Goal: Complete application form

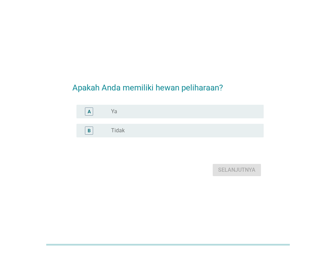
click at [137, 114] on div "radio_button_unchecked Ya" at bounding box center [182, 111] width 142 height 7
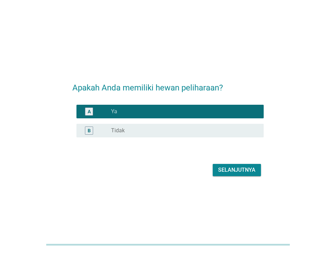
click at [243, 168] on div "Selanjutnya" at bounding box center [236, 170] width 37 height 8
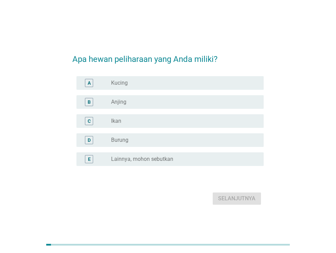
click at [145, 81] on div "radio_button_unchecked Kucing" at bounding box center [182, 82] width 142 height 7
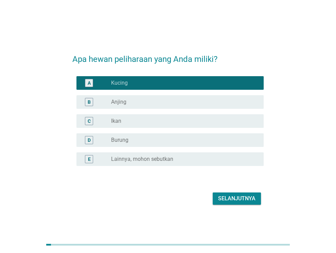
click at [235, 193] on button "Selanjutnya" at bounding box center [236, 198] width 48 height 12
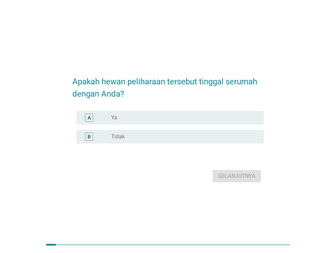
click at [158, 118] on div "radio_button_unchecked Ya" at bounding box center [182, 117] width 142 height 7
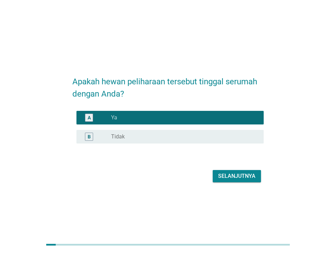
click at [237, 175] on div "Selanjutnya" at bounding box center [236, 176] width 37 height 8
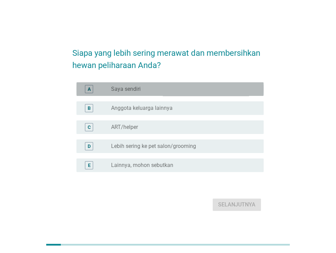
click at [166, 90] on div "radio_button_unchecked Saya sendiri" at bounding box center [182, 89] width 142 height 7
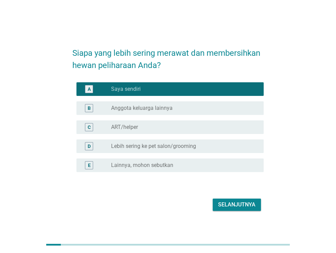
click at [163, 106] on label "Anggota keluarga lainnya" at bounding box center [141, 108] width 61 height 7
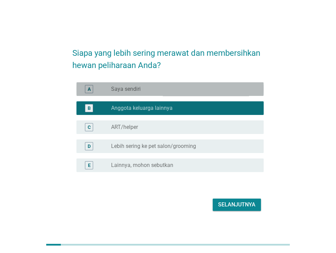
click at [161, 86] on div "radio_button_unchecked Saya sendiri" at bounding box center [182, 89] width 142 height 7
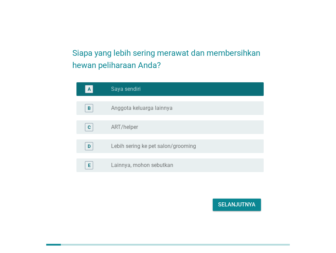
click at [243, 204] on div "Selanjutnya" at bounding box center [236, 204] width 37 height 8
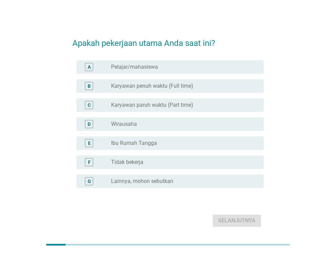
click at [177, 105] on label "Karyawan paruh waktu (Part time)" at bounding box center [152, 104] width 82 height 7
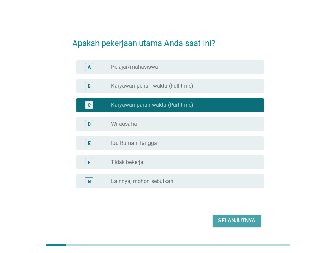
click at [235, 220] on div "Selanjutnya" at bounding box center [236, 220] width 37 height 8
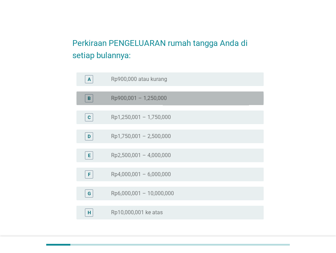
click at [163, 102] on div "B radio_button_unchecked Rp900,001 – 1,250,000" at bounding box center [169, 98] width 187 height 14
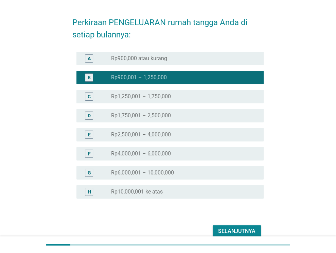
scroll to position [54, 0]
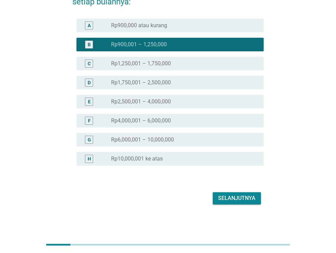
click at [247, 195] on div "Selanjutnya" at bounding box center [236, 198] width 37 height 8
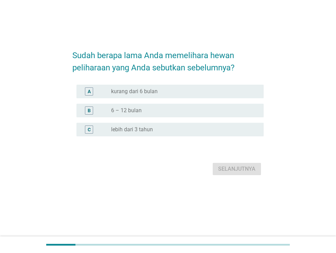
scroll to position [0, 0]
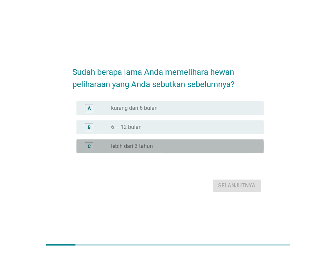
click at [159, 148] on div "radio_button_unchecked lebih dari 3 tahun" at bounding box center [182, 146] width 142 height 7
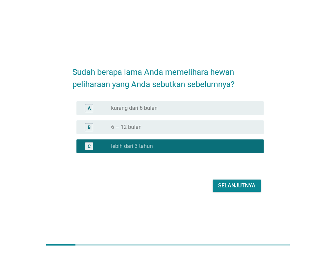
click at [224, 184] on div "Selanjutnya" at bounding box center [236, 185] width 37 height 8
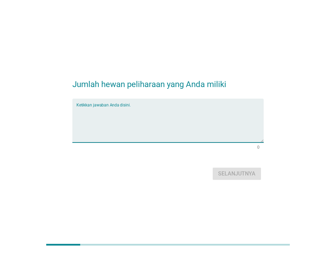
click at [149, 111] on textarea "Ketikkan jawaban Anda disini." at bounding box center [169, 125] width 187 height 36
type textarea "5"
click at [238, 175] on div "Selanjutnya" at bounding box center [236, 173] width 37 height 8
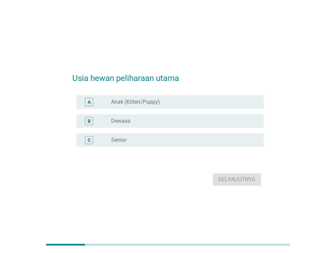
click at [168, 122] on div "radio_button_unchecked Dewasa" at bounding box center [182, 120] width 142 height 7
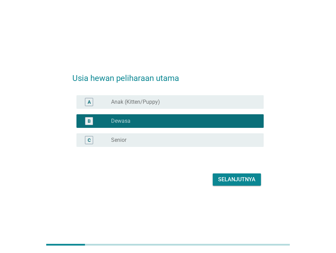
click at [246, 181] on div "Selanjutnya" at bounding box center [236, 179] width 37 height 8
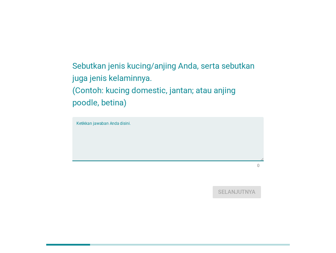
click at [140, 127] on textarea "Ketikkan jawaban Anda disini." at bounding box center [169, 143] width 187 height 36
type textarea "k"
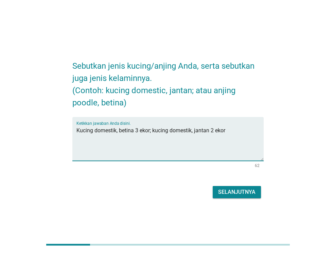
type textarea "Kucing domestik, betina 3 ekor; kucing domestik, jantan 2 ekor"
click at [240, 194] on div "Selanjutnya" at bounding box center [236, 192] width 37 height 8
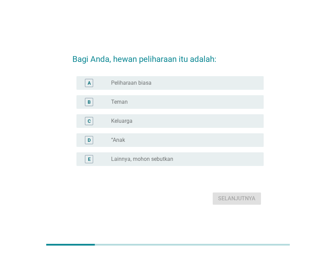
click at [149, 125] on div "radio_button_unchecked Keluarga" at bounding box center [184, 121] width 147 height 8
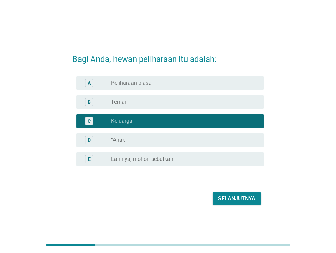
click at [235, 194] on div "Selanjutnya" at bounding box center [236, 198] width 37 height 8
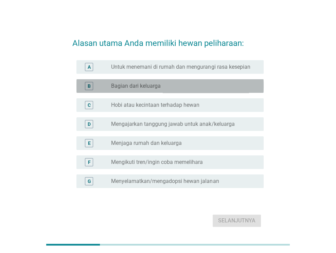
click at [197, 86] on div "radio_button_unchecked Bagian dari keluarga" at bounding box center [182, 85] width 142 height 7
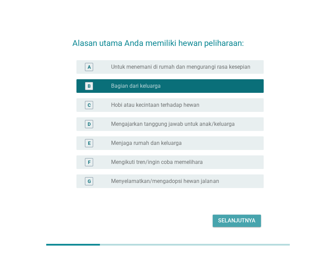
click at [234, 220] on div "Selanjutnya" at bounding box center [236, 220] width 37 height 8
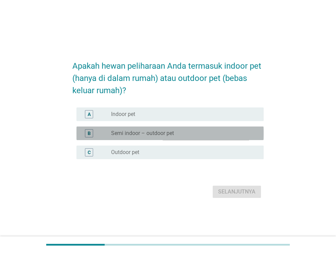
click at [163, 138] on div "B radio_button_unchecked Semi indoor – outdoor pet" at bounding box center [169, 133] width 187 height 14
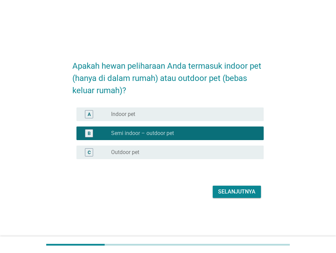
click at [239, 192] on div "Selanjutnya" at bounding box center [236, 191] width 37 height 8
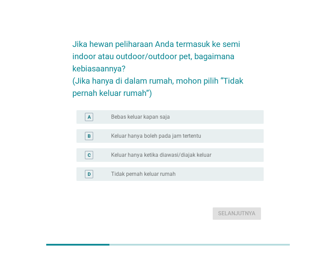
click at [172, 135] on label "Keluar hanya boleh pada jam tertentu" at bounding box center [156, 135] width 90 height 7
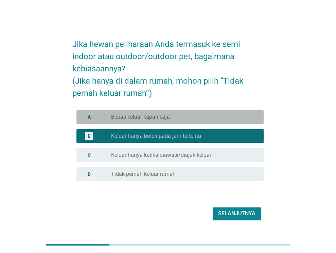
click at [172, 113] on div "radio_button_unchecked Bebas keluar kapan saja" at bounding box center [184, 117] width 147 height 8
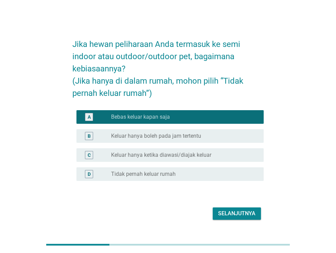
click at [238, 214] on div "Selanjutnya" at bounding box center [236, 213] width 37 height 8
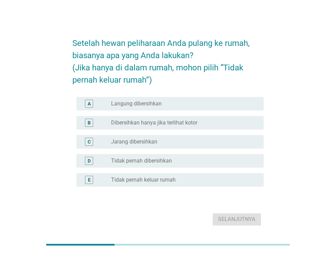
click at [165, 125] on label "Dibersihkan hanya jika terlihat kotor" at bounding box center [154, 122] width 86 height 7
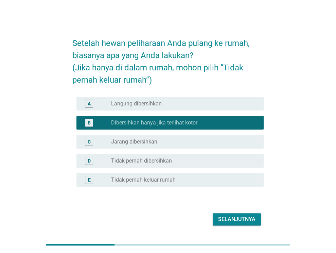
click at [243, 219] on div "Selanjutnya" at bounding box center [236, 219] width 37 height 8
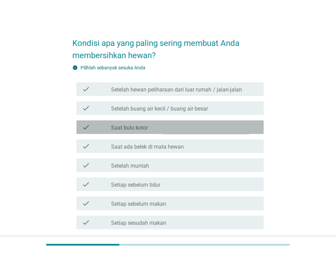
click at [163, 128] on div "check_box_outline_blank Saat bulu kotor" at bounding box center [184, 127] width 147 height 8
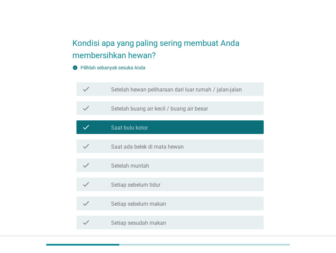
click at [161, 148] on label "Saat ada belek di mata hewan" at bounding box center [147, 146] width 73 height 7
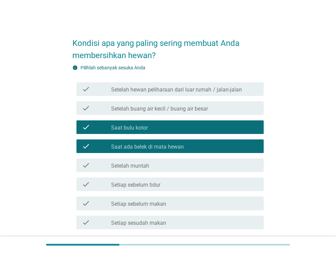
click at [174, 163] on div "check_box_outline_blank Setelah muntah" at bounding box center [184, 165] width 147 height 8
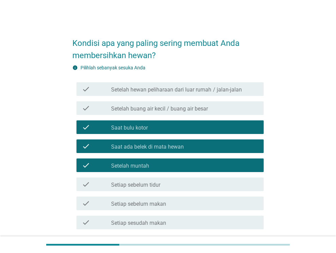
click at [198, 92] on label "Setelah hewan peliharaan dari luar rumah / jalan-jalan" at bounding box center [176, 89] width 130 height 7
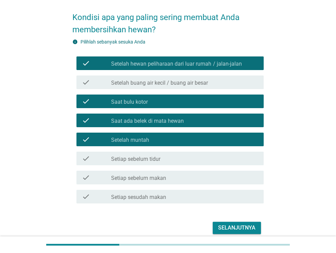
scroll to position [55, 0]
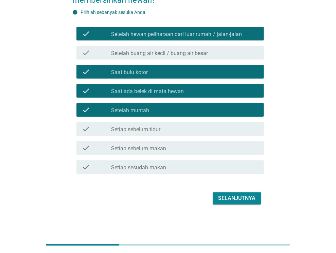
click at [251, 199] on div "Selanjutnya" at bounding box center [236, 198] width 37 height 8
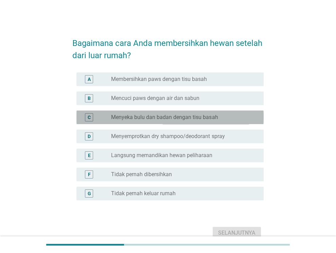
click at [197, 114] on label "Menyeka bulu dan badan dengan tisu basah" at bounding box center [164, 117] width 107 height 7
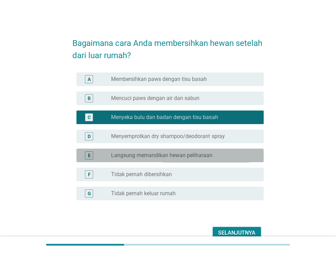
click at [234, 153] on div "radio_button_unchecked Langsung memandikan hewan peliharaan" at bounding box center [182, 155] width 142 height 7
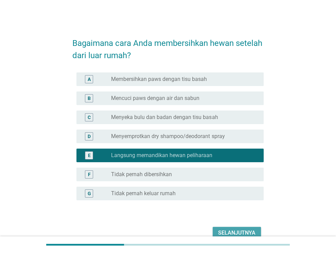
click at [252, 229] on div "Selanjutnya" at bounding box center [236, 232] width 37 height 8
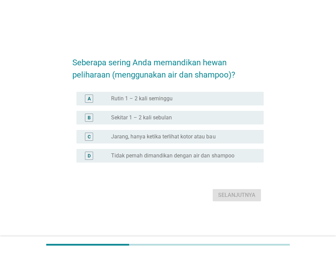
click at [194, 112] on div "B radio_button_unchecked Sekitar 1 – 2 kali sebulan" at bounding box center [169, 118] width 187 height 14
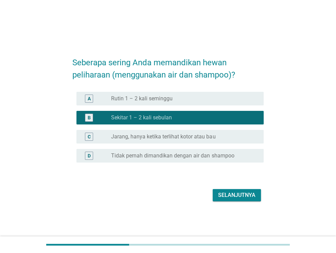
click at [239, 192] on div "Selanjutnya" at bounding box center [236, 195] width 37 height 8
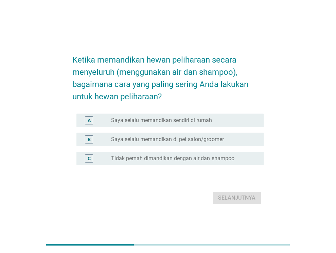
click at [185, 119] on label "Saya selalu memandikan sendiri di rumah" at bounding box center [161, 120] width 101 height 7
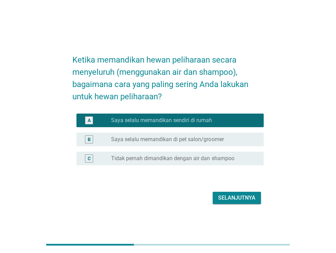
click at [231, 196] on div "Selanjutnya" at bounding box center [236, 197] width 37 height 8
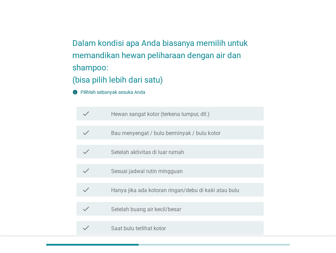
click at [197, 114] on label "Hewan sangat kotor (terkena lumpur, dll.)" at bounding box center [160, 114] width 98 height 7
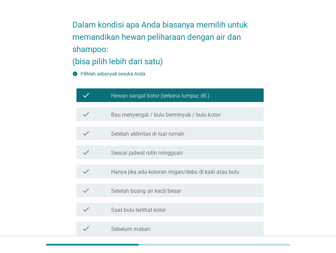
scroll to position [34, 0]
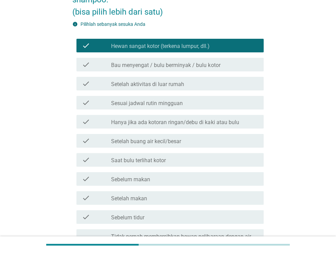
click at [178, 159] on div "check_box_outline_blank Saat bulu terlihat kotor" at bounding box center [184, 159] width 147 height 8
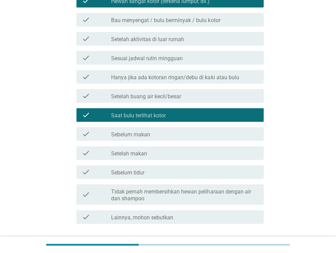
scroll to position [68, 0]
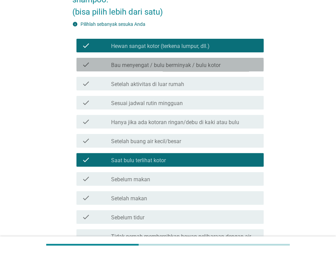
click at [189, 61] on div "check_box_outline_blank Bau menyengat / bulu berminyak / bulu kotor" at bounding box center [184, 64] width 147 height 8
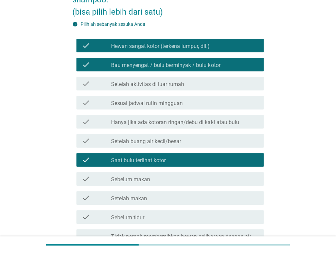
scroll to position [163, 0]
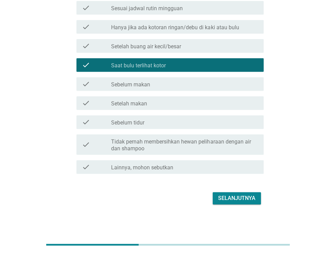
click at [245, 198] on div "Selanjutnya" at bounding box center [236, 198] width 37 height 8
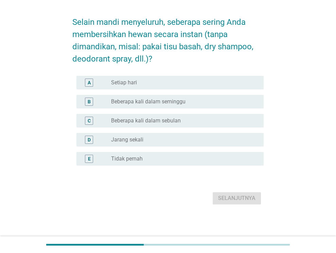
scroll to position [0, 0]
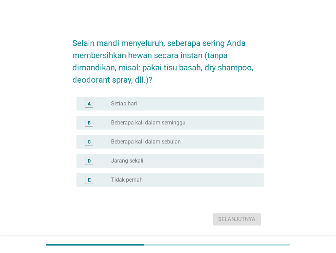
click at [202, 124] on div "radio_button_unchecked Beberapa kali dalam seminggu" at bounding box center [182, 122] width 142 height 7
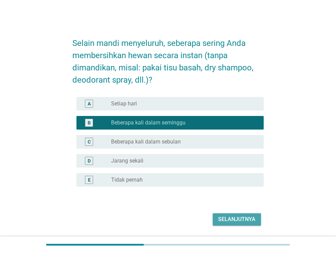
click at [236, 218] on div "Selanjutnya" at bounding box center [236, 219] width 37 height 8
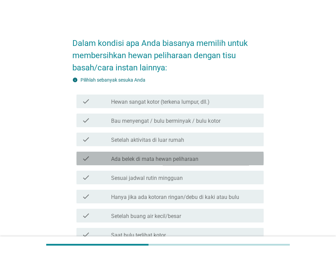
click at [209, 156] on div "check_box_outline_blank Ada belek di mata hewan peliharaan" at bounding box center [184, 158] width 147 height 8
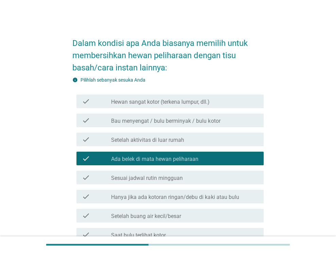
scroll to position [34, 0]
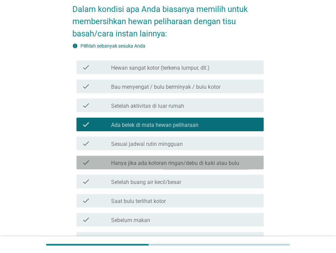
click at [226, 163] on label "Hanya jika ada kotoran ringan/debu di kaki atau bulu" at bounding box center [175, 163] width 128 height 7
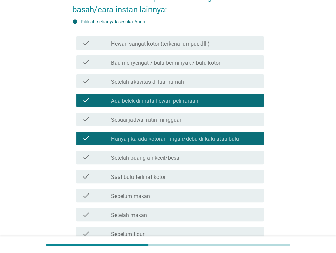
scroll to position [68, 0]
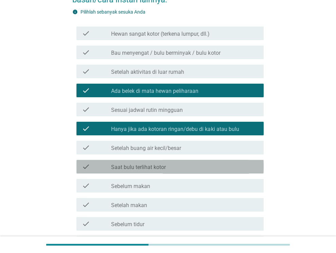
click at [226, 163] on div "check_box_outline_blank Saat bulu terlihat kotor" at bounding box center [184, 166] width 147 height 8
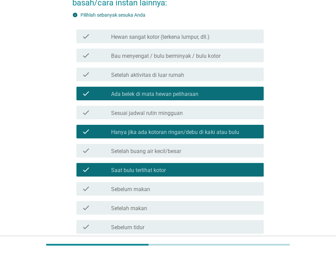
scroll to position [169, 0]
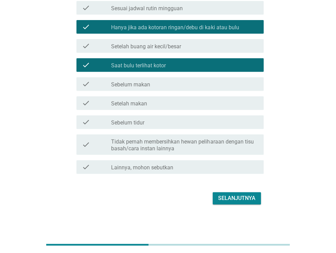
click at [237, 200] on div "Selanjutnya" at bounding box center [236, 198] width 37 height 8
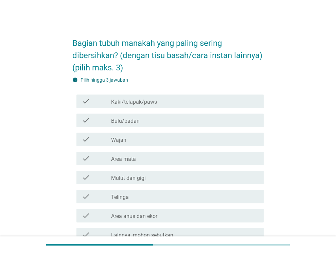
click at [166, 140] on div "check_box_outline_blank Wajah" at bounding box center [184, 139] width 147 height 8
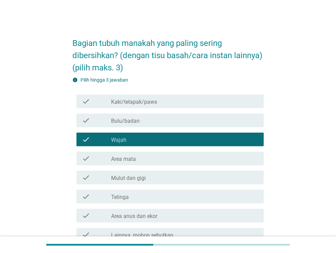
click at [162, 159] on div "check_box_outline_blank Area mata" at bounding box center [184, 158] width 147 height 8
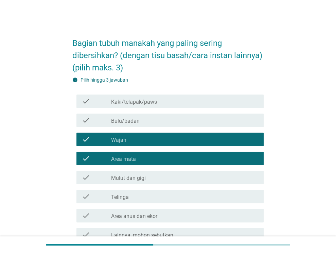
click at [166, 103] on div "check_box_outline_blank Kaki/telapak/paws" at bounding box center [184, 101] width 147 height 8
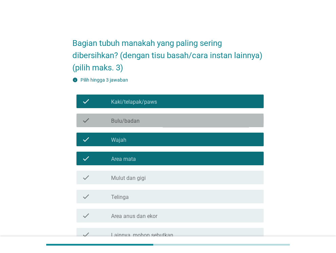
click at [199, 120] on div "check_box_outline_blank Bulu/badan" at bounding box center [184, 120] width 147 height 8
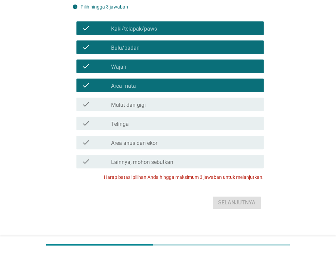
scroll to position [77, 0]
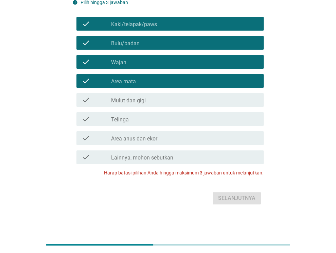
click at [198, 121] on div "check_box_outline_blank Telinga" at bounding box center [184, 119] width 147 height 8
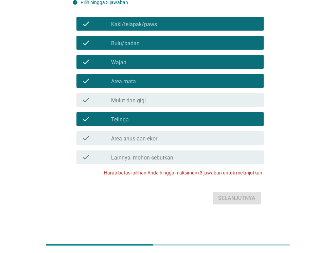
click at [198, 133] on div "check check_box_outline_blank Area anus dan ekor" at bounding box center [169, 138] width 187 height 14
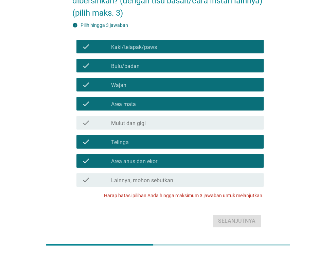
scroll to position [43, 0]
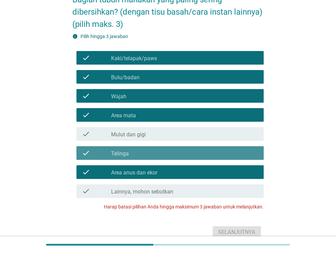
click at [175, 153] on div "check_box_outline_blank Telinga" at bounding box center [184, 153] width 147 height 8
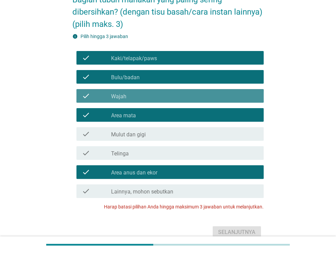
click at [177, 94] on div "check_box_outline_blank Wajah" at bounding box center [184, 96] width 147 height 8
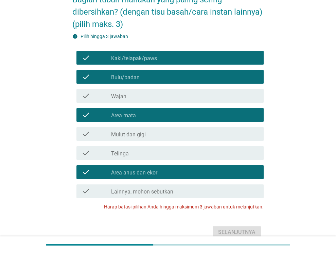
click at [183, 59] on div "check_box_outline_blank Kaki/telapak/paws" at bounding box center [184, 58] width 147 height 8
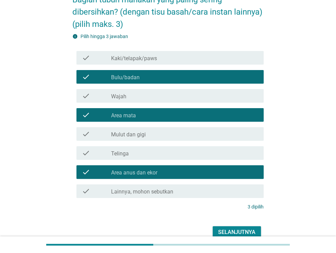
click at [234, 228] on div "Selanjutnya" at bounding box center [236, 232] width 37 height 8
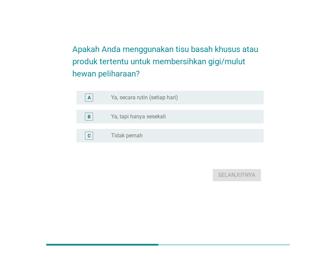
scroll to position [0, 0]
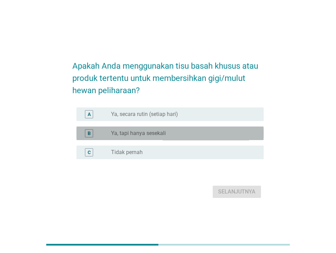
click at [182, 130] on div "radio_button_unchecked Ya, tapi hanya sesekali" at bounding box center [182, 133] width 142 height 7
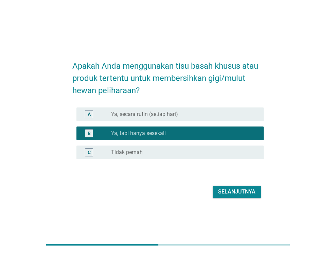
click at [242, 194] on div "Selanjutnya" at bounding box center [236, 191] width 37 height 8
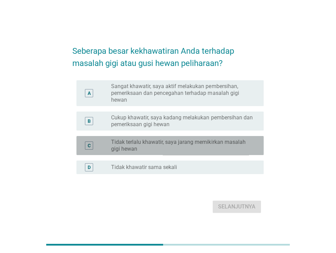
click at [204, 149] on label "Tidak terlalu khawatir, saya jarang memikirkan masalah gigi hewan" at bounding box center [182, 145] width 142 height 14
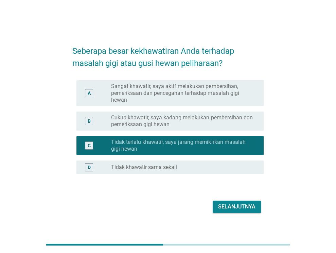
click at [242, 207] on div "Selanjutnya" at bounding box center [236, 206] width 37 height 8
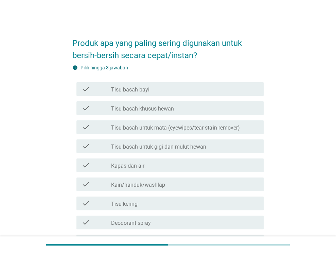
click at [199, 91] on div "check_box_outline_blank Tisu basah bayi" at bounding box center [184, 89] width 147 height 8
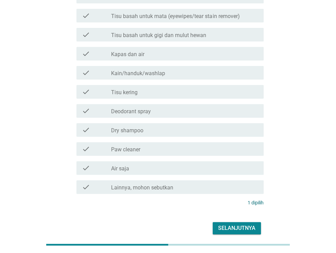
scroll to position [102, 0]
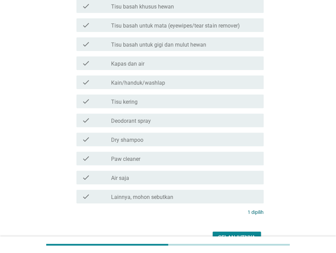
click at [173, 104] on div "check_box_outline_blank Tisu kering" at bounding box center [184, 101] width 147 height 8
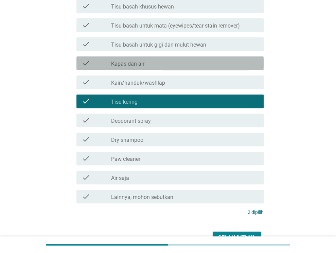
click at [182, 66] on div "check_box_outline_blank Kapas dan air" at bounding box center [184, 63] width 147 height 8
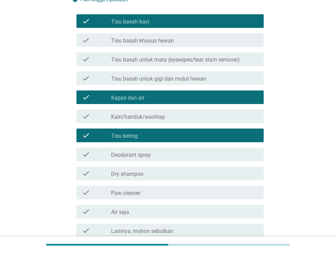
scroll to position [141, 0]
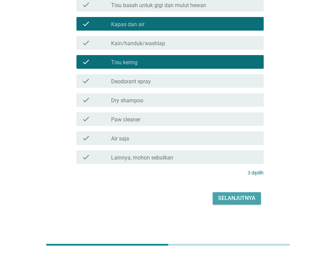
click at [242, 197] on div "Selanjutnya" at bounding box center [236, 198] width 37 height 8
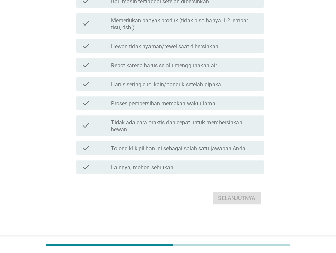
scroll to position [0, 0]
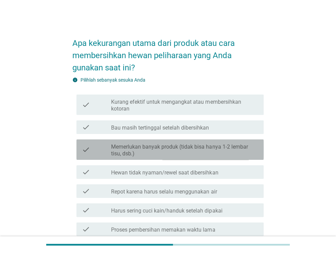
click at [232, 151] on label "Memerlukan banyak produk (tidak bisa hanya 1-2 lembar tisu, dsb.)" at bounding box center [184, 150] width 147 height 14
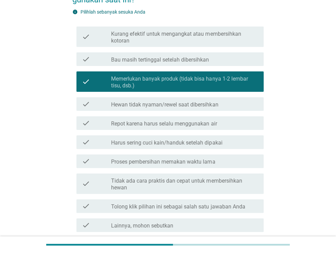
scroll to position [102, 0]
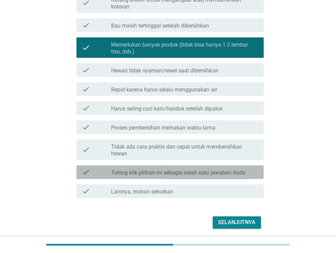
click at [222, 174] on label "Tolong klik pilihan ini sebagai salah satu jawaban Anda" at bounding box center [178, 172] width 134 height 7
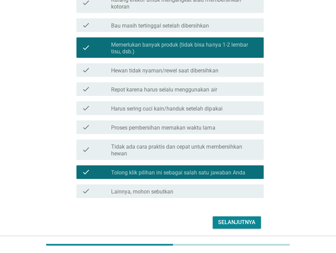
click at [242, 220] on div "Selanjutnya" at bounding box center [236, 222] width 37 height 8
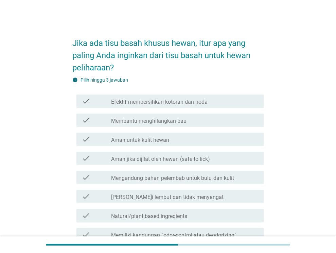
click at [217, 100] on div "check_box_outline_blank Efektif membersihkan kotoran dan noda" at bounding box center [184, 101] width 147 height 8
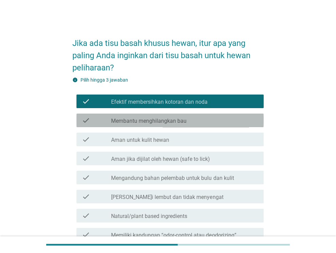
click at [212, 121] on div "check_box_outline_blank Membantu menghilangkan bau" at bounding box center [184, 120] width 147 height 8
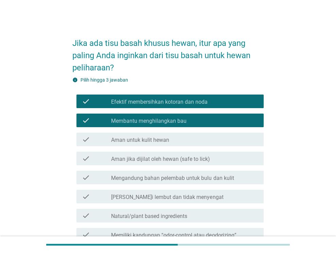
click at [225, 155] on div "check_box_outline_blank Aman jika dijilat oleh hewan (safe to lick)" at bounding box center [184, 158] width 147 height 8
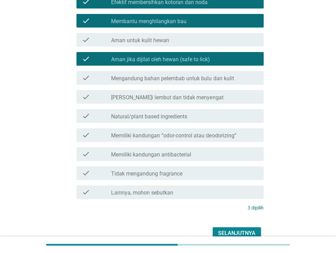
scroll to position [134, 0]
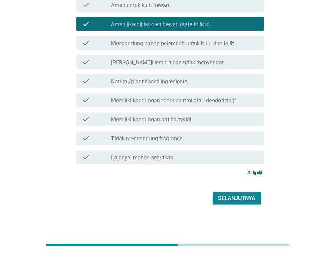
click at [256, 191] on div "Selanjutnya" at bounding box center [167, 198] width 191 height 16
click at [239, 198] on div "Selanjutnya" at bounding box center [236, 198] width 37 height 8
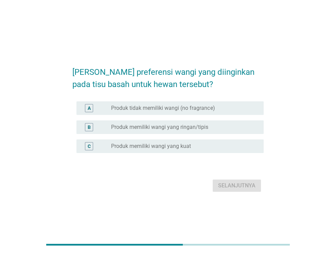
click at [196, 127] on label "Produk memiliki wangi yang ringan/tipis" at bounding box center [159, 127] width 97 height 7
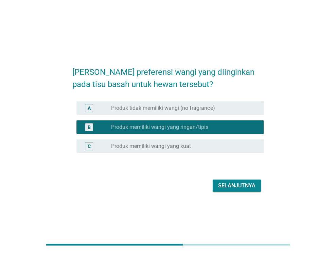
click at [236, 180] on button "Selanjutnya" at bounding box center [236, 185] width 48 height 12
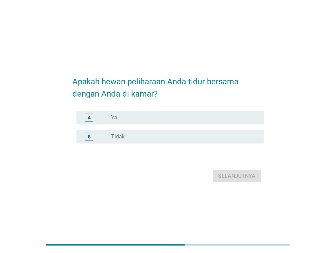
click at [197, 139] on div "radio_button_unchecked Tidak" at bounding box center [182, 136] width 142 height 7
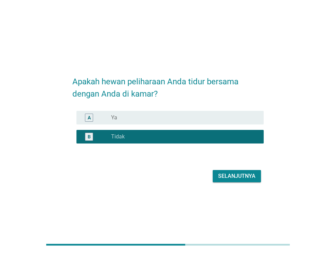
click at [239, 173] on div "Selanjutnya" at bounding box center [236, 176] width 37 height 8
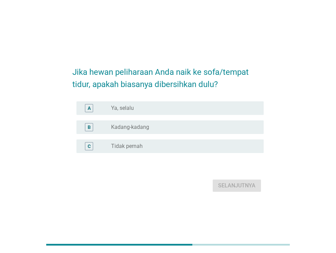
click at [175, 124] on div "radio_button_unchecked Kadang-kadang" at bounding box center [182, 127] width 142 height 7
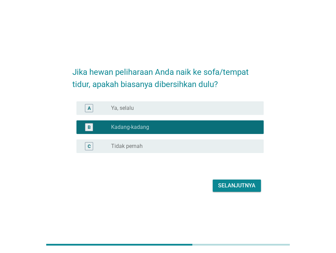
click at [249, 180] on button "Selanjutnya" at bounding box center [236, 185] width 48 height 12
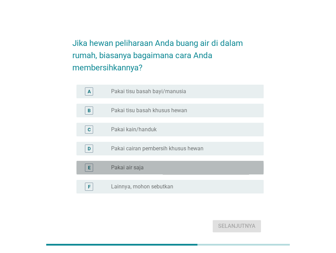
click at [234, 169] on div "radio_button_unchecked Pakai air saja" at bounding box center [182, 167] width 142 height 7
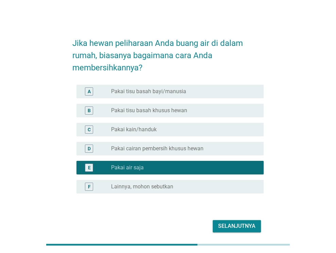
click at [234, 225] on div "Selanjutnya" at bounding box center [236, 226] width 37 height 8
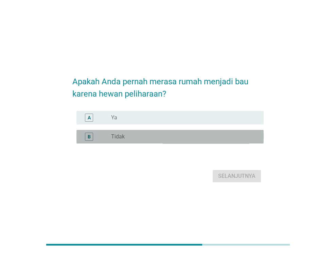
click at [207, 137] on div "radio_button_unchecked Tidak" at bounding box center [182, 136] width 142 height 7
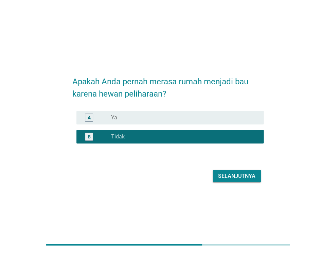
click at [242, 179] on div "Selanjutnya" at bounding box center [236, 176] width 37 height 8
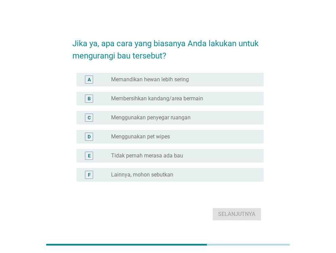
click at [212, 96] on div "radio_button_unchecked Membersihkan kandang/area bermain" at bounding box center [182, 98] width 142 height 7
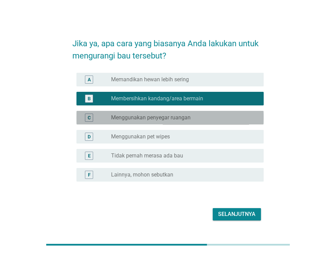
click at [199, 120] on div "radio_button_unchecked Menggunakan penyegar ruangan" at bounding box center [182, 117] width 142 height 7
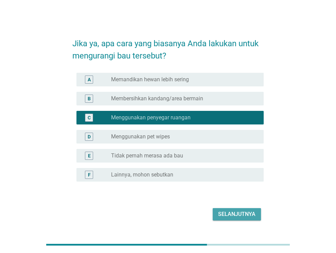
click at [235, 214] on div "Selanjutnya" at bounding box center [236, 214] width 37 height 8
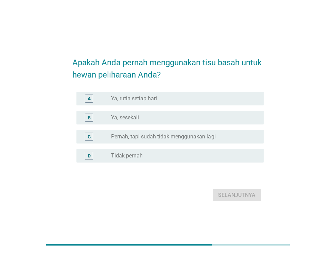
click at [193, 116] on div "radio_button_unchecked Ya, sesekali" at bounding box center [182, 117] width 142 height 7
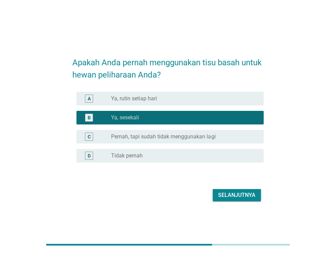
click at [235, 192] on div "Selanjutnya" at bounding box center [236, 195] width 37 height 8
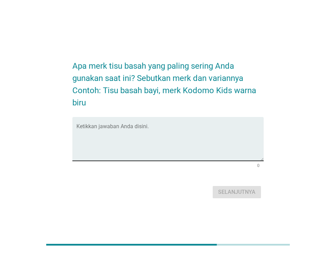
click at [171, 141] on textarea "Ketikkan jawaban Anda disini." at bounding box center [169, 143] width 187 height 36
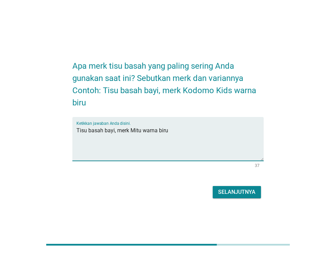
type textarea "Tisu basah bayi, merk Mitu warna biru"
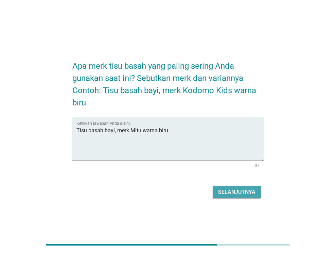
click at [244, 195] on div "Selanjutnya" at bounding box center [236, 192] width 37 height 8
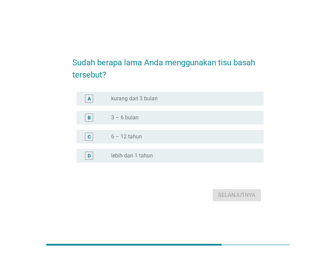
click at [185, 117] on div "radio_button_unchecked 3 – 6 bulan" at bounding box center [182, 117] width 142 height 7
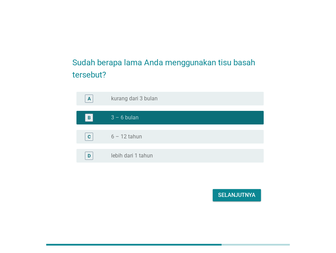
click at [235, 193] on div "Selanjutnya" at bounding box center [236, 195] width 37 height 8
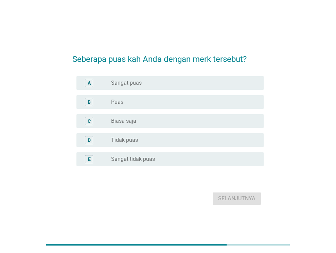
click at [148, 92] on div "B radio_button_unchecked Puas" at bounding box center [167, 101] width 191 height 19
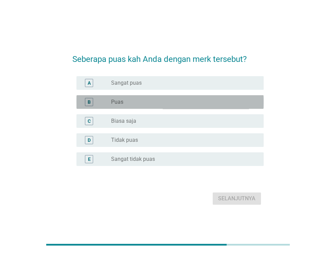
click at [148, 102] on div "radio_button_unchecked Puas" at bounding box center [182, 101] width 142 height 7
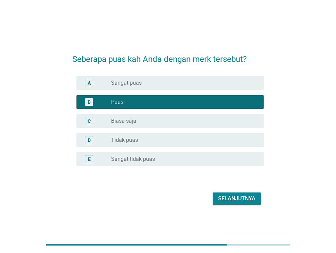
click at [246, 197] on div "Selanjutnya" at bounding box center [236, 198] width 37 height 8
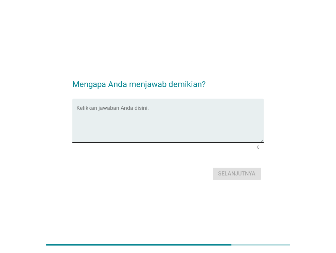
click at [144, 120] on textarea "Ketikkan jawaban Anda disini." at bounding box center [169, 125] width 187 height 36
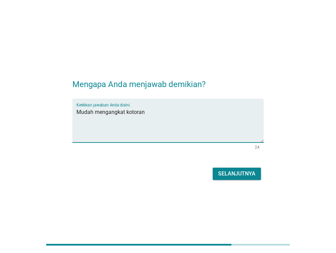
type textarea "Mudah mengangkat kotoran"
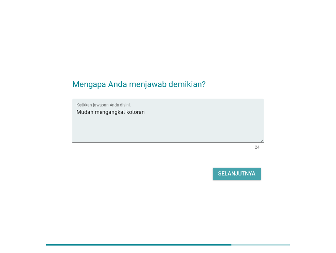
click at [234, 173] on div "Selanjutnya" at bounding box center [236, 173] width 37 height 8
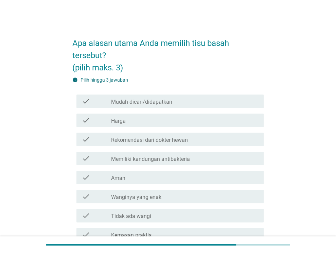
click at [196, 96] on div "check check_box_outline_blank Mudah dicari/didapatkan" at bounding box center [169, 101] width 187 height 14
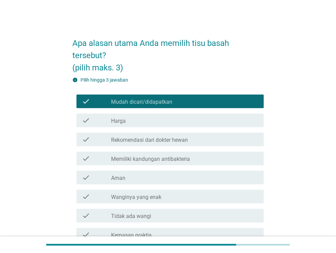
click at [186, 118] on div "check_box_outline_blank Harga" at bounding box center [184, 120] width 147 height 8
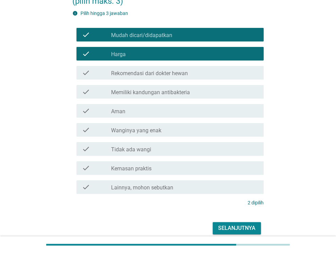
scroll to position [68, 0]
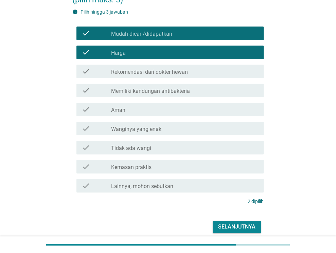
click at [176, 165] on div "check_box_outline_blank Kemasan praktis" at bounding box center [184, 166] width 147 height 8
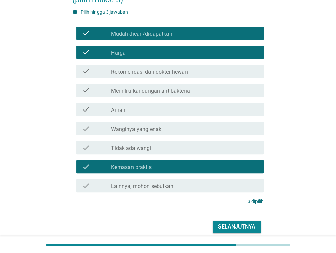
click at [248, 226] on div "Selanjutnya" at bounding box center [236, 226] width 37 height 8
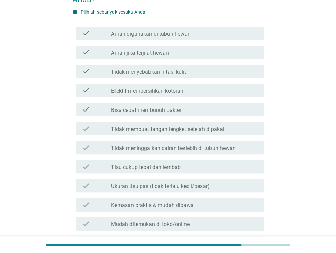
scroll to position [0, 0]
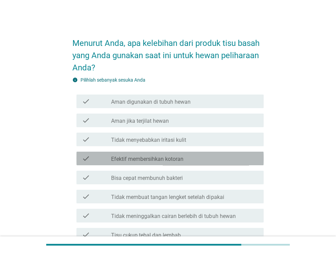
click at [191, 156] on div "check_box_outline_blank Efektif membersihkan kotoran" at bounding box center [184, 158] width 147 height 8
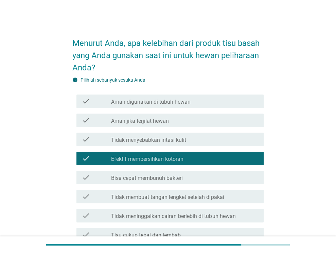
scroll to position [34, 0]
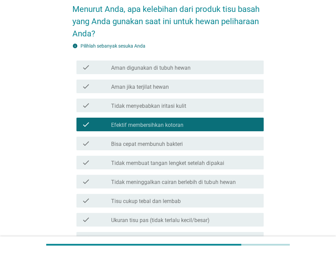
click at [241, 164] on div "check_box_outline_blank Tidak membuat tangan lengket setelah dipakai" at bounding box center [184, 162] width 147 height 8
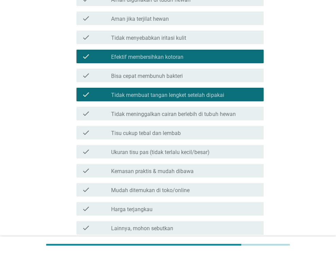
click at [205, 149] on label "Ukuran tisu pas (tidak terlalu kecil/besar)" at bounding box center [160, 152] width 98 height 7
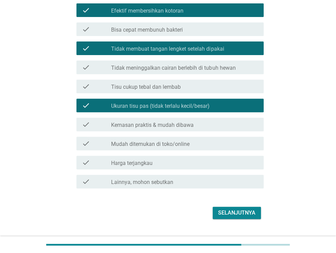
scroll to position [163, 0]
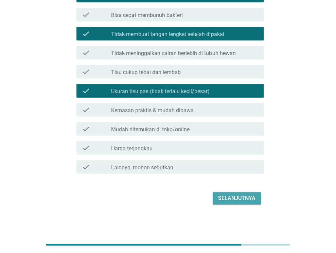
click at [242, 199] on div "Selanjutnya" at bounding box center [236, 198] width 37 height 8
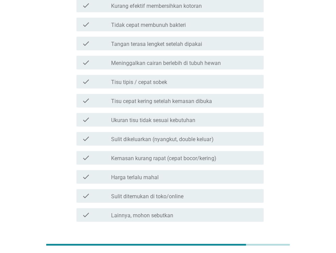
scroll to position [58, 0]
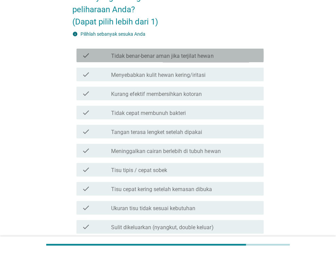
click at [203, 54] on label "Tidak benar-benar aman jika terjilat hewan" at bounding box center [162, 56] width 102 height 7
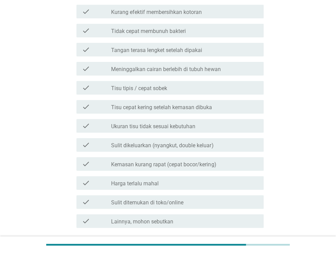
scroll to position [160, 0]
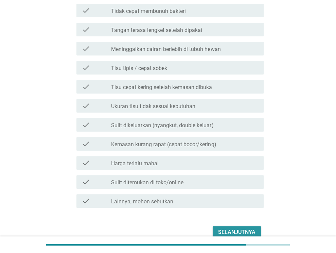
click at [249, 229] on div "Selanjutnya" at bounding box center [236, 232] width 37 height 8
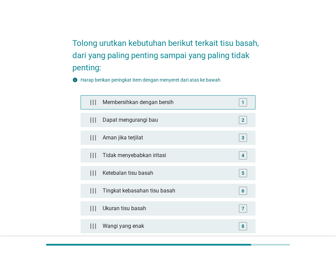
click at [187, 106] on div "Membersihkan dengan bersih" at bounding box center [168, 102] width 136 height 14
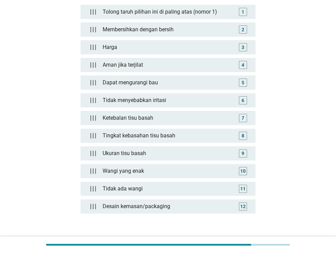
scroll to position [107, 0]
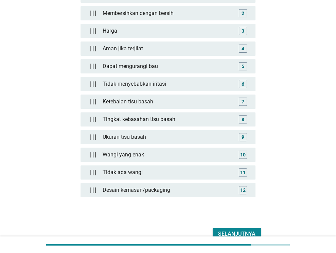
click at [235, 231] on div "Selanjutnya" at bounding box center [236, 233] width 37 height 8
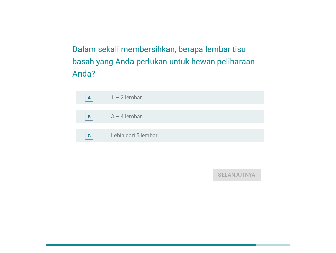
scroll to position [0, 0]
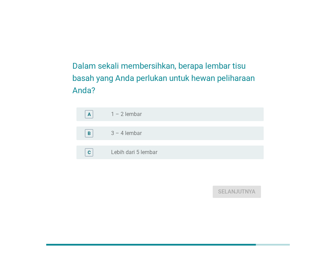
click at [187, 118] on div "radio_button_unchecked 1 – 2 lembar" at bounding box center [184, 114] width 147 height 8
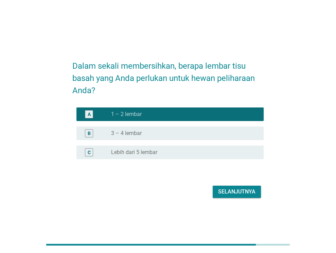
click at [233, 190] on div "Selanjutnya" at bounding box center [236, 191] width 37 height 8
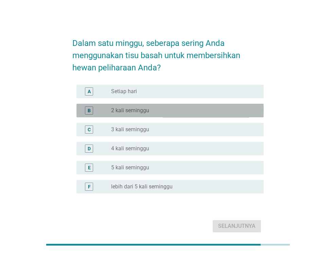
click at [166, 114] on div "B radio_button_unchecked 2 kali seminggu" at bounding box center [169, 111] width 187 height 14
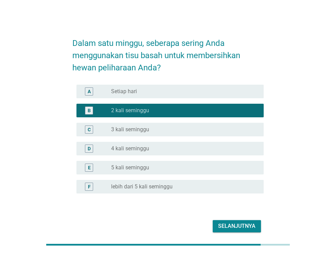
click at [242, 227] on div "Selanjutnya" at bounding box center [236, 226] width 37 height 8
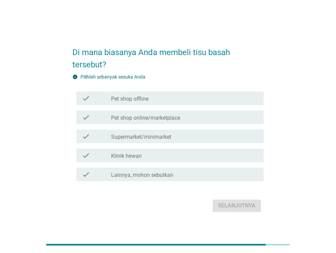
click at [162, 136] on label "Supermarket/minimarket" at bounding box center [141, 136] width 60 height 7
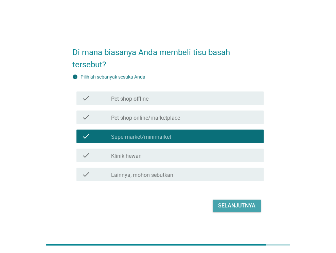
click at [236, 205] on div "Selanjutnya" at bounding box center [236, 205] width 37 height 8
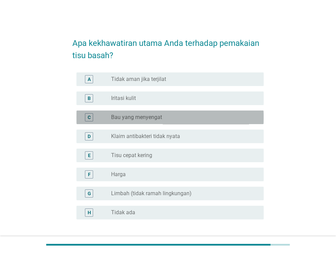
drag, startPoint x: 156, startPoint y: 116, endPoint x: 196, endPoint y: 138, distance: 45.8
click at [156, 116] on label "Bau yang menyengat" at bounding box center [136, 117] width 51 height 7
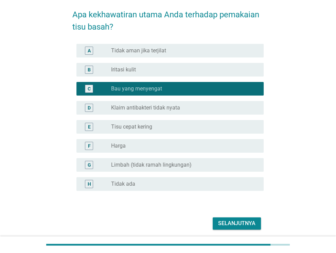
scroll to position [54, 0]
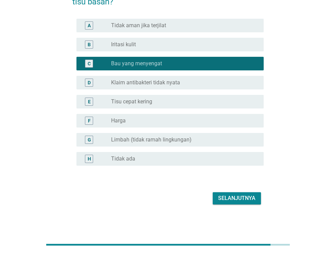
click at [247, 195] on div "Selanjutnya" at bounding box center [236, 198] width 37 height 8
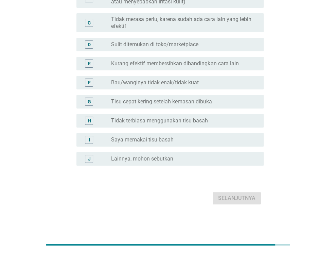
scroll to position [69, 0]
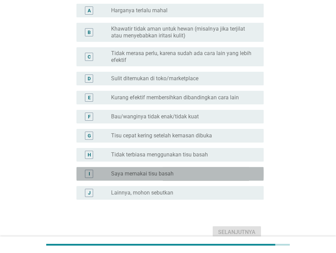
click at [180, 174] on div "radio_button_unchecked Saya memakai tisu basah" at bounding box center [182, 173] width 142 height 7
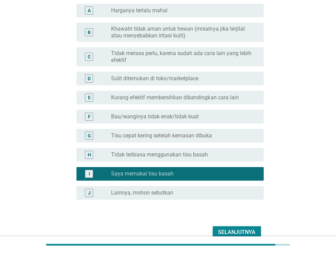
click at [233, 230] on div "Selanjutnya" at bounding box center [236, 232] width 37 height 8
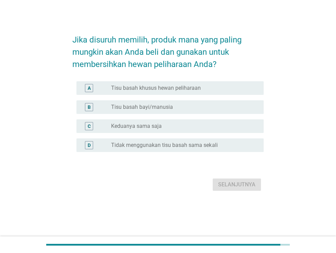
scroll to position [0, 0]
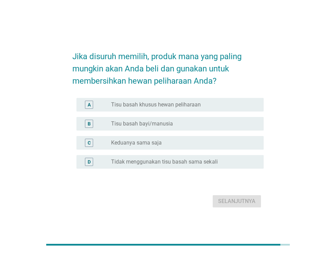
click at [163, 107] on label "Tisu basah khusus hewan peliharaan" at bounding box center [156, 104] width 90 height 7
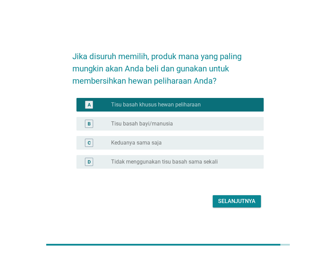
click at [232, 204] on div "Selanjutnya" at bounding box center [236, 201] width 37 height 8
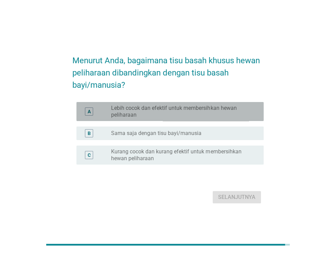
click at [202, 114] on label "Lebih cocok dan efektif untuk membersihkan hewan peliharaan" at bounding box center [182, 112] width 142 height 14
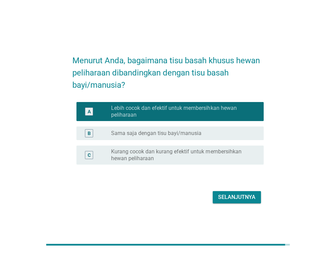
click at [238, 195] on div "Selanjutnya" at bounding box center [236, 197] width 37 height 8
